Goal: Task Accomplishment & Management: Manage account settings

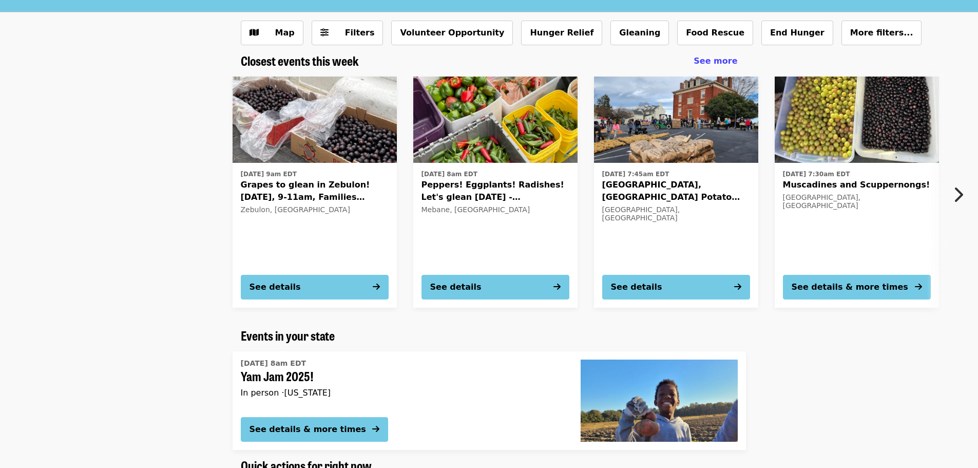
scroll to position [103, 0]
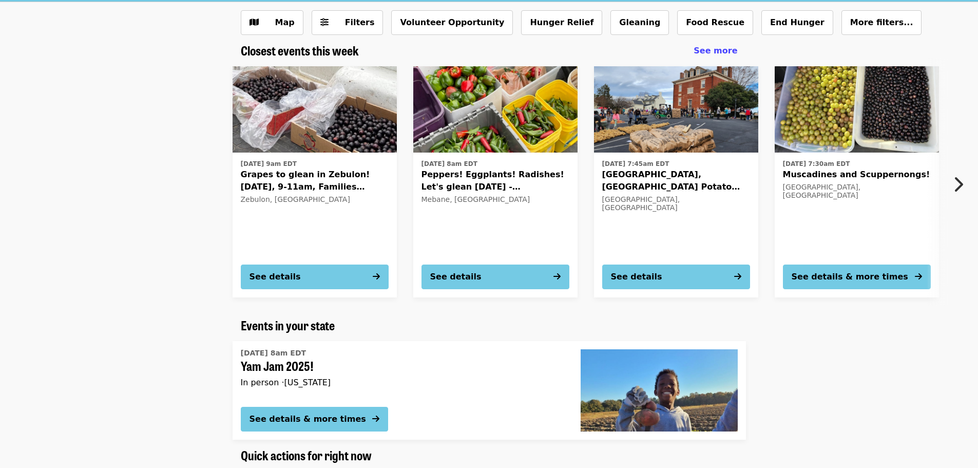
click at [945, 179] on button "Next item" at bounding box center [961, 184] width 34 height 29
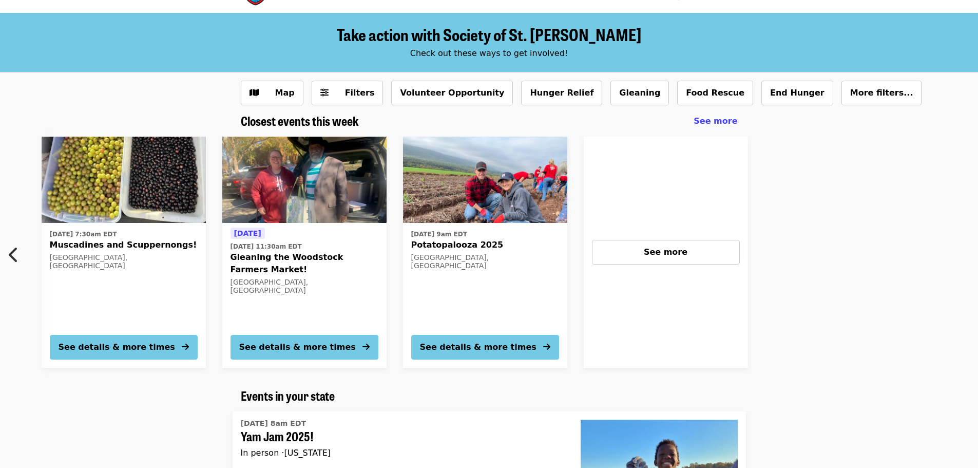
scroll to position [0, 0]
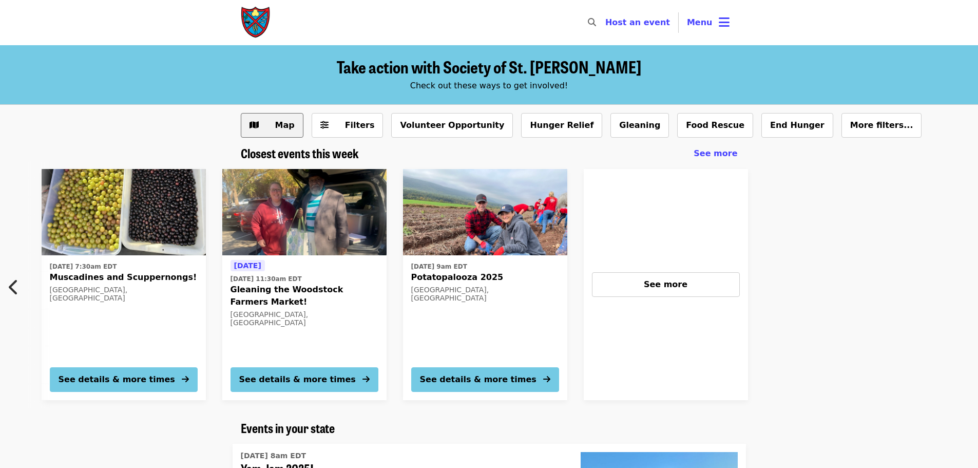
click at [288, 127] on span "Map" at bounding box center [285, 125] width 20 height 10
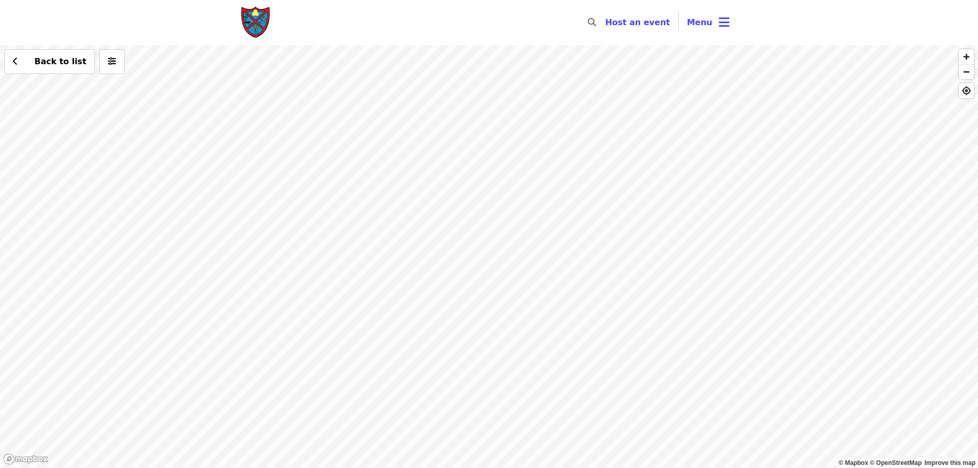
click at [569, 199] on div "Back to list" at bounding box center [489, 256] width 978 height 423
click at [544, 120] on div "Back to list" at bounding box center [489, 256] width 978 height 423
click at [542, 116] on div "Back to list" at bounding box center [489, 256] width 978 height 423
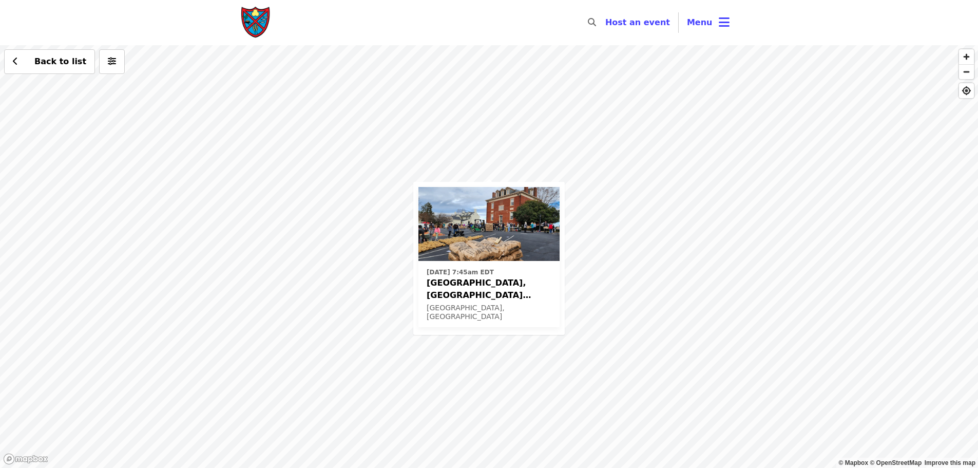
click at [370, 152] on div "[DATE] 7:45am [GEOGRAPHIC_DATA], [GEOGRAPHIC_DATA] Potato Drop! [GEOGRAPHIC_DAT…" at bounding box center [489, 256] width 978 height 423
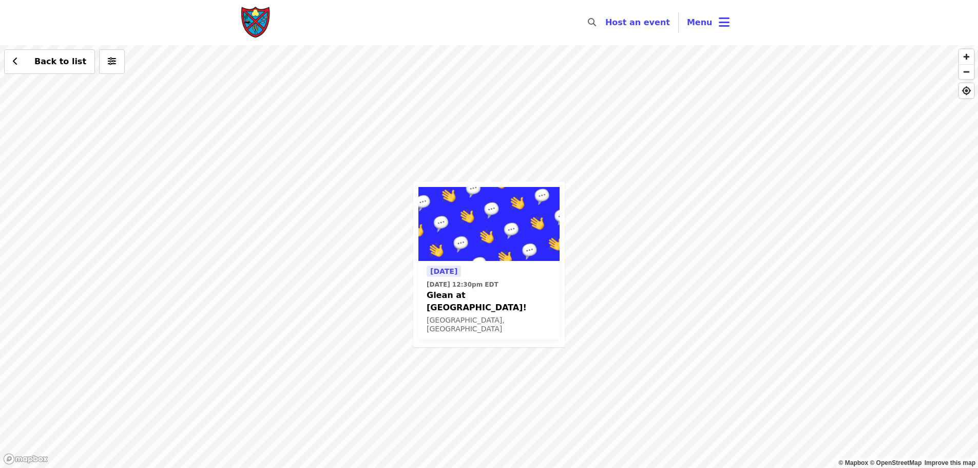
click at [280, 251] on div "[DATE] [DATE] 12:30pm EDT Glean at [GEOGRAPHIC_DATA]! [GEOGRAPHIC_DATA], [GEOGR…" at bounding box center [489, 256] width 978 height 423
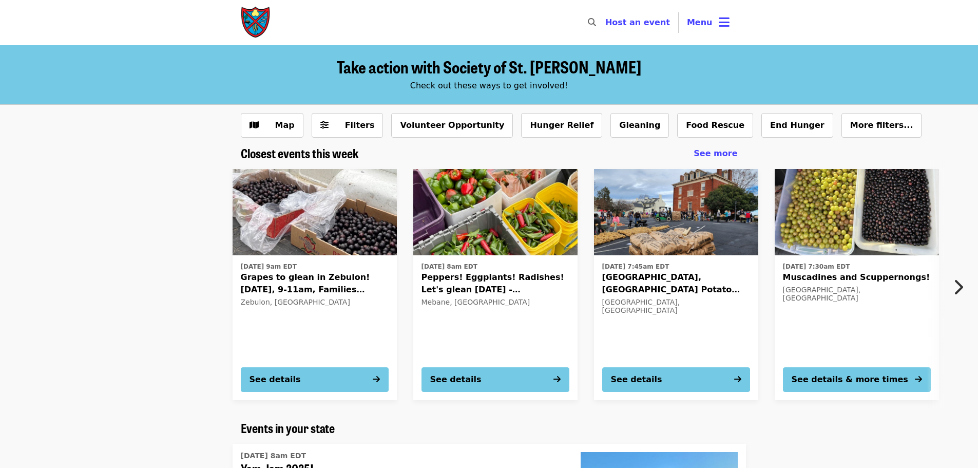
click at [597, 22] on div "​" at bounding box center [589, 22] width 16 height 25
click at [597, 21] on input "Search" at bounding box center [531, 22] width 132 height 25
type input "*******"
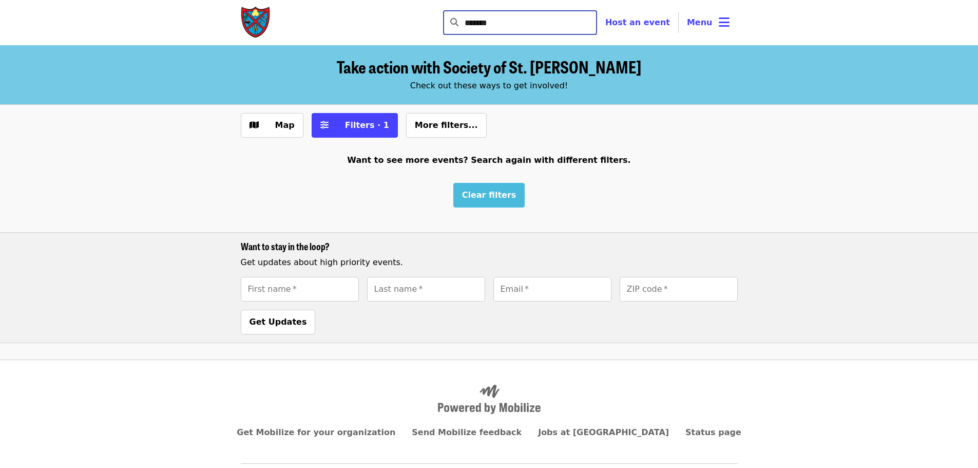
click at [480, 186] on button "Clear filters" at bounding box center [489, 195] width 72 height 25
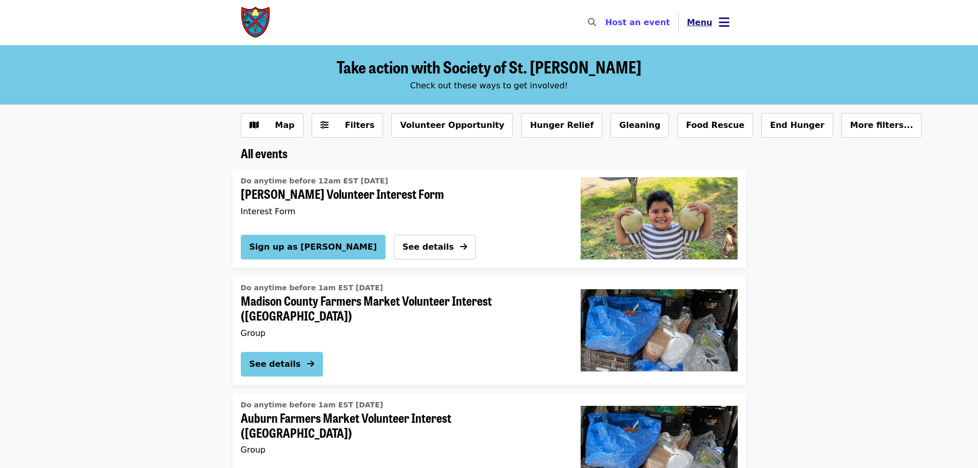
click at [721, 29] on icon "bars icon" at bounding box center [724, 22] width 11 height 15
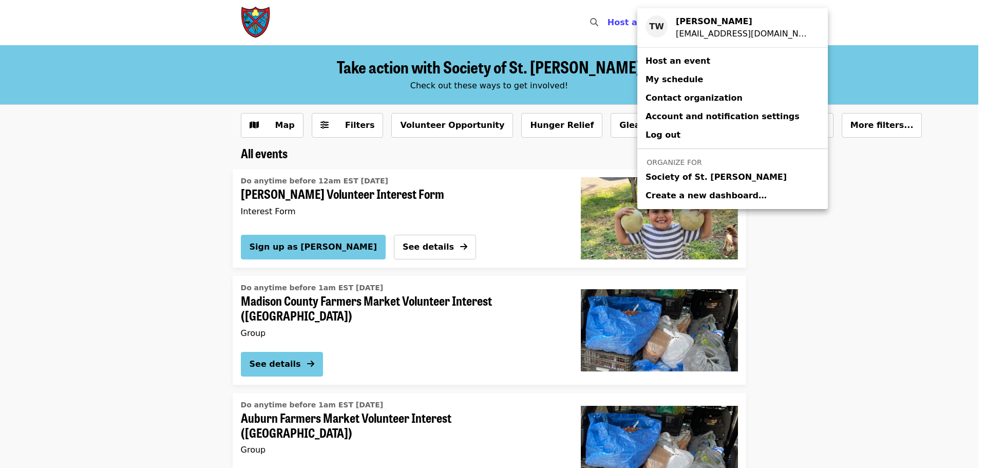
click at [661, 174] on span "Society of St. [PERSON_NAME]" at bounding box center [715, 177] width 141 height 12
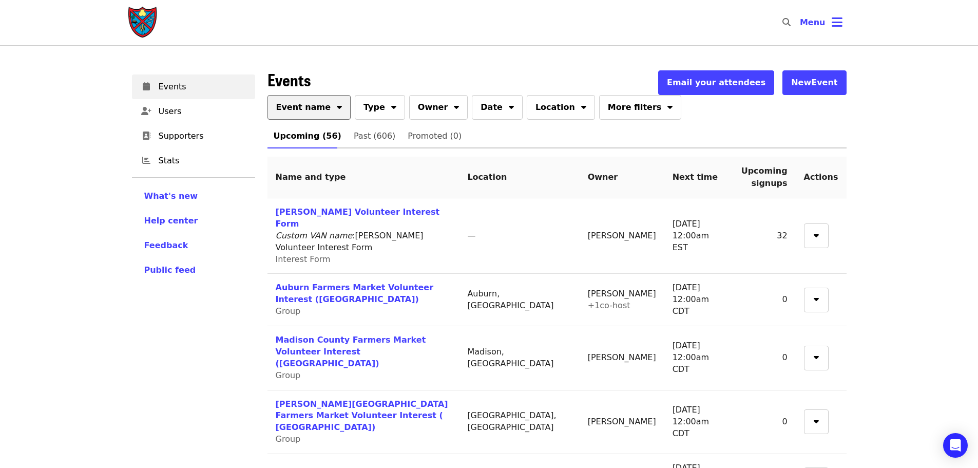
click at [321, 109] on button "Event name" at bounding box center [310, 107] width 84 height 25
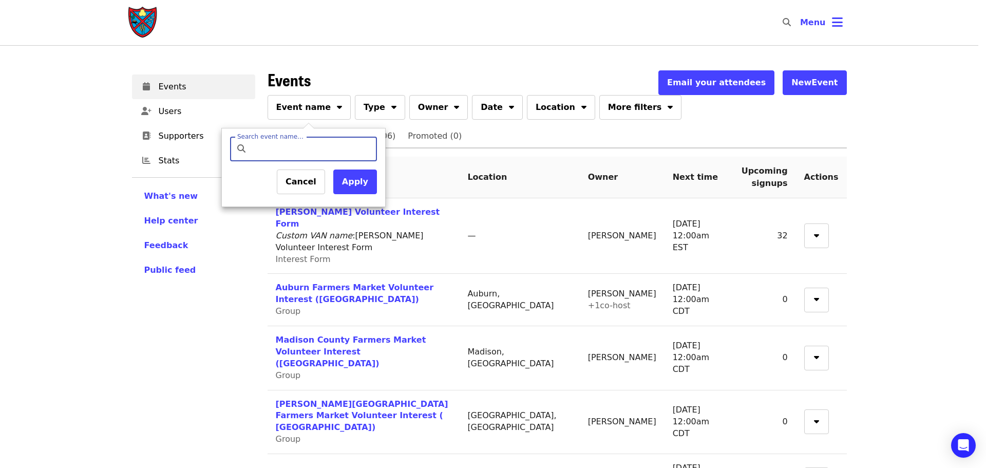
click at [309, 145] on input "Search event name…" at bounding box center [312, 149] width 121 height 25
type input "*******"
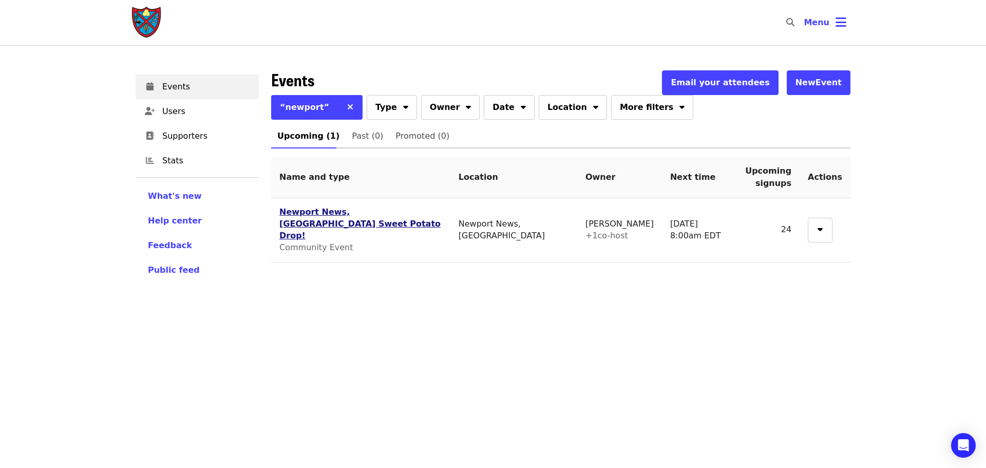
click at [351, 213] on link "Newport News, [GEOGRAPHIC_DATA] Sweet Potato Drop!" at bounding box center [359, 223] width 161 height 33
